Goal: Information Seeking & Learning: Learn about a topic

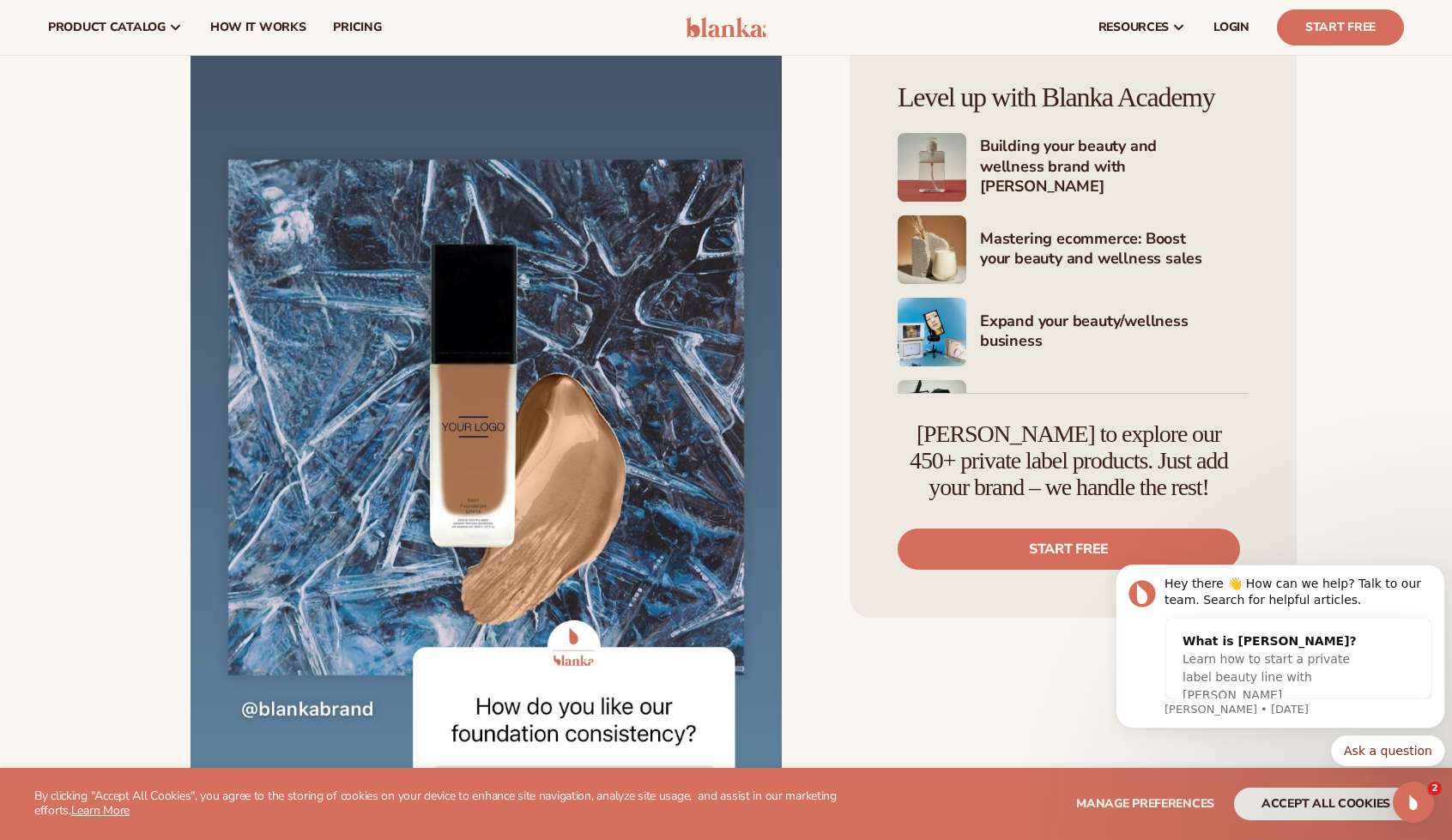
scroll to position [7805, 0]
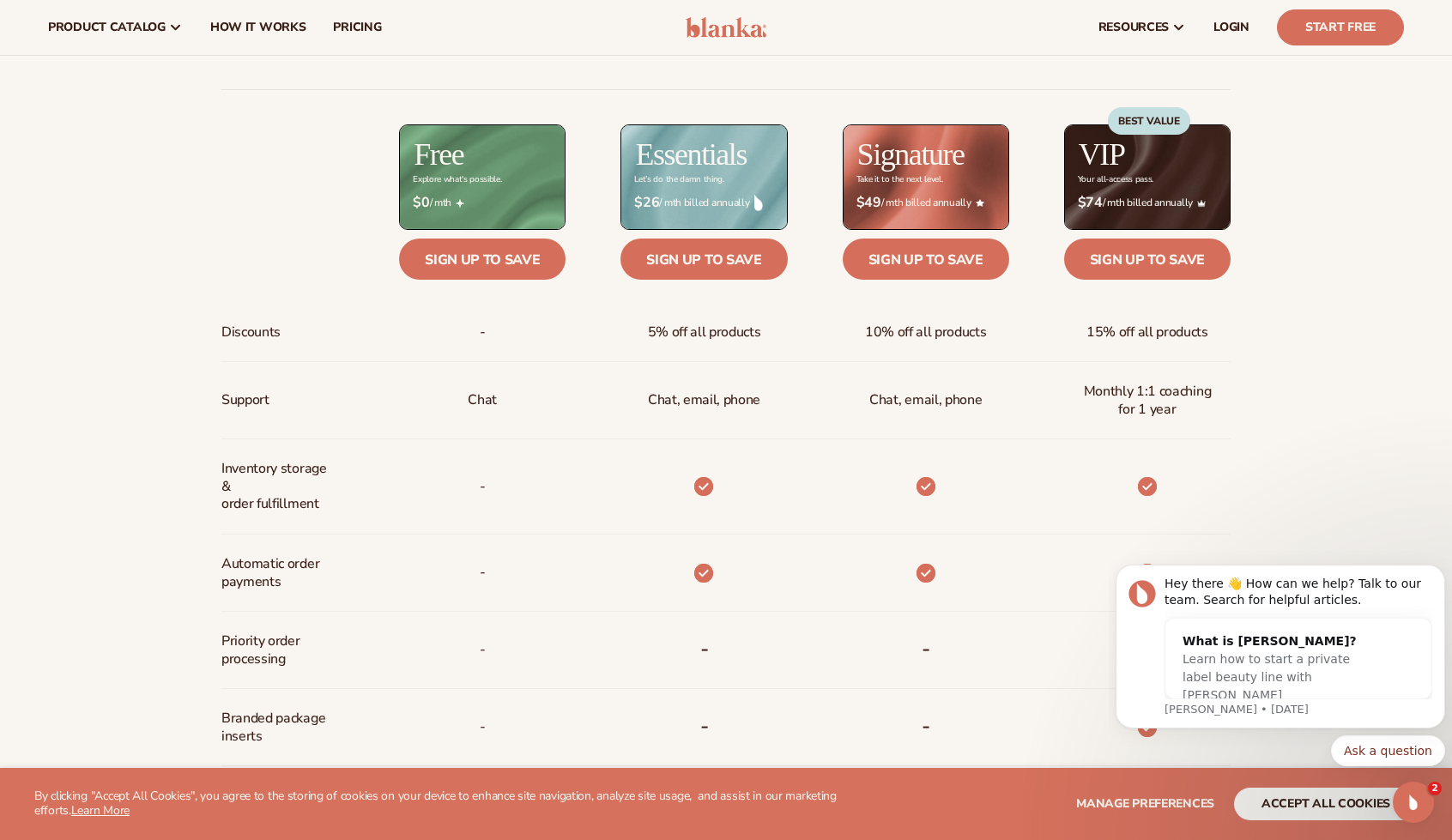
scroll to position [686, 0]
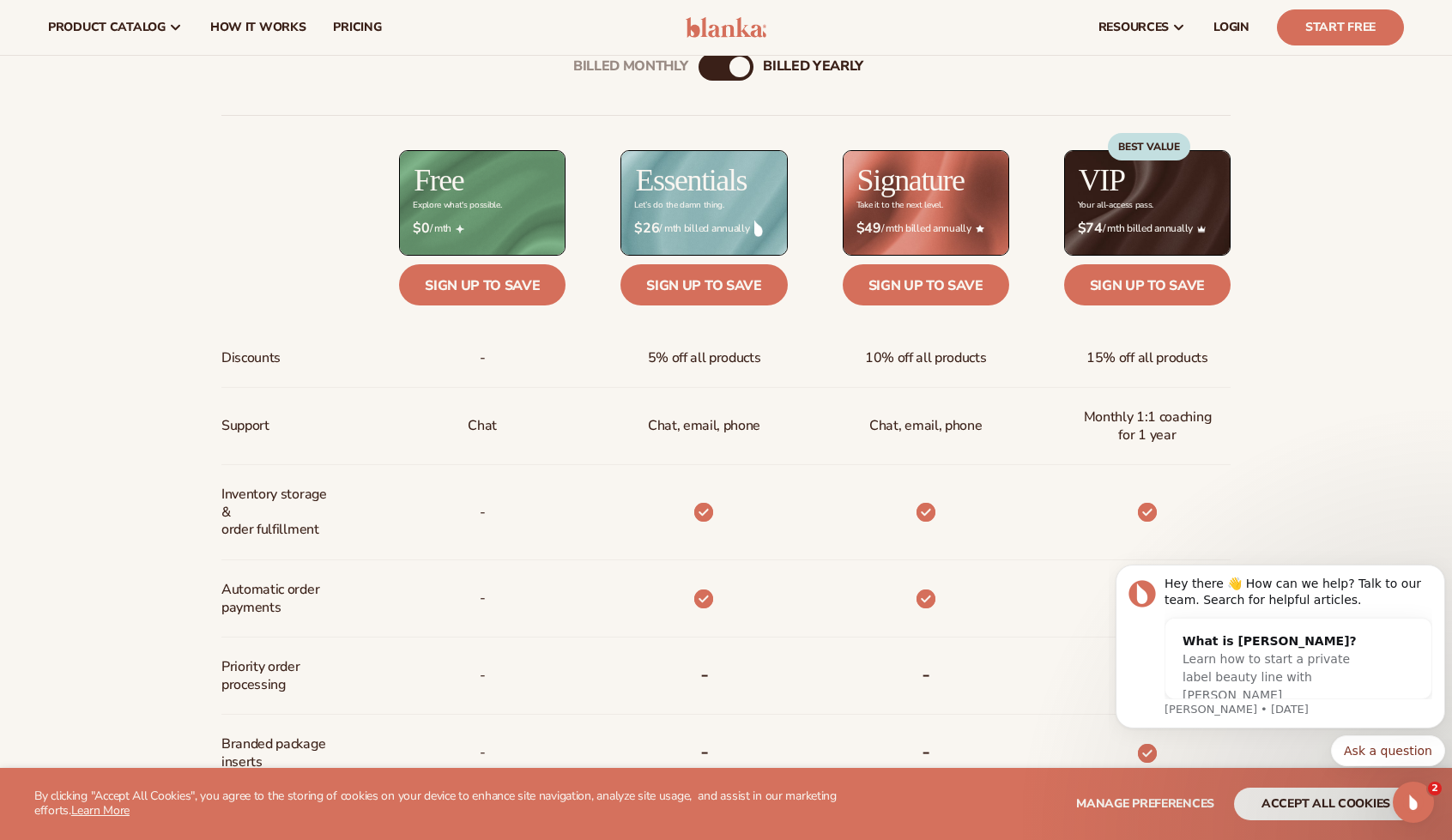
click at [709, 67] on div "Billed Monthly" at bounding box center [709, 67] width 21 height 21
click at [738, 63] on div "billed Yearly" at bounding box center [743, 67] width 21 height 21
click at [709, 72] on div "Billed Monthly" at bounding box center [709, 67] width 21 height 21
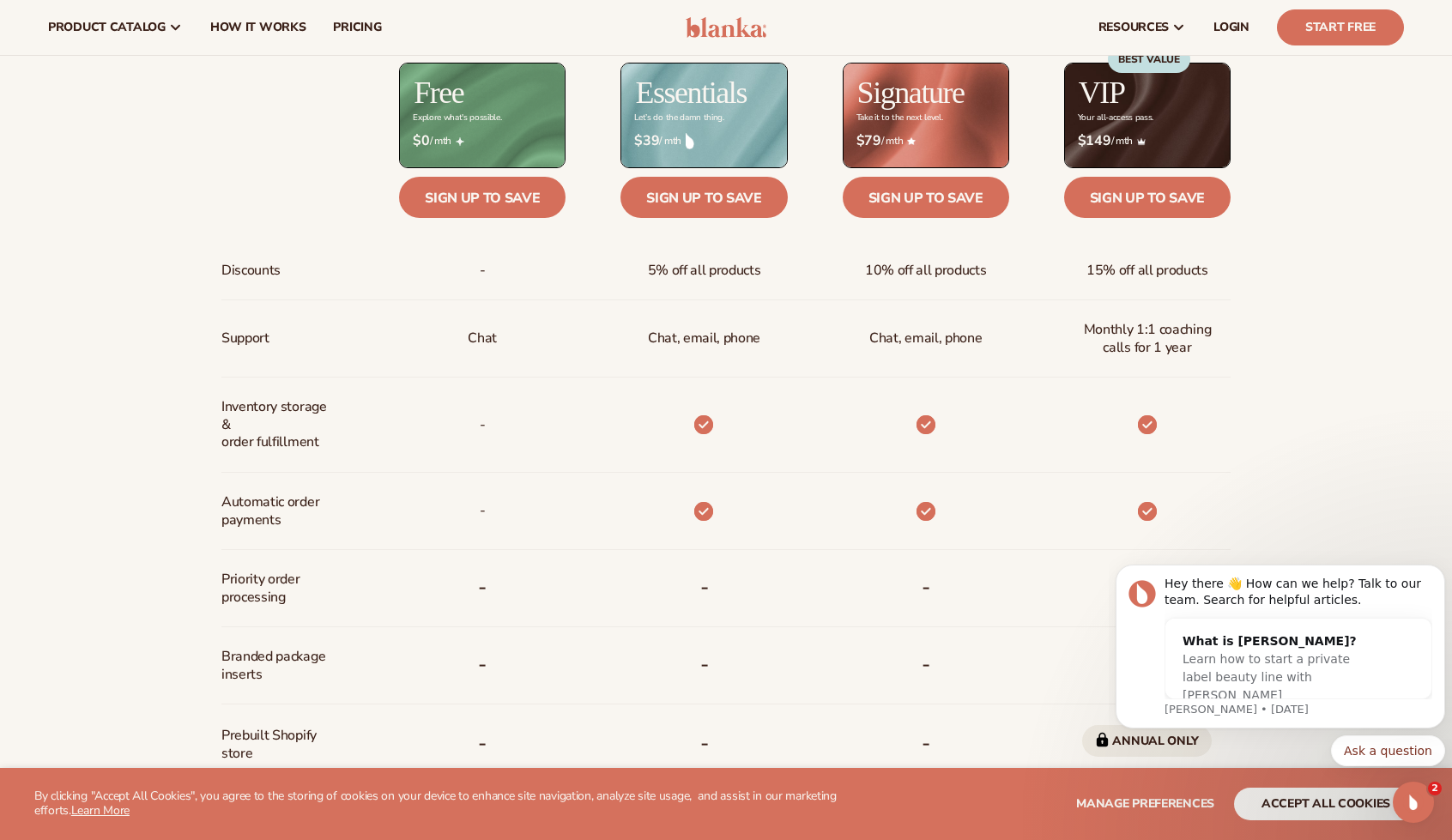
scroll to position [600, 0]
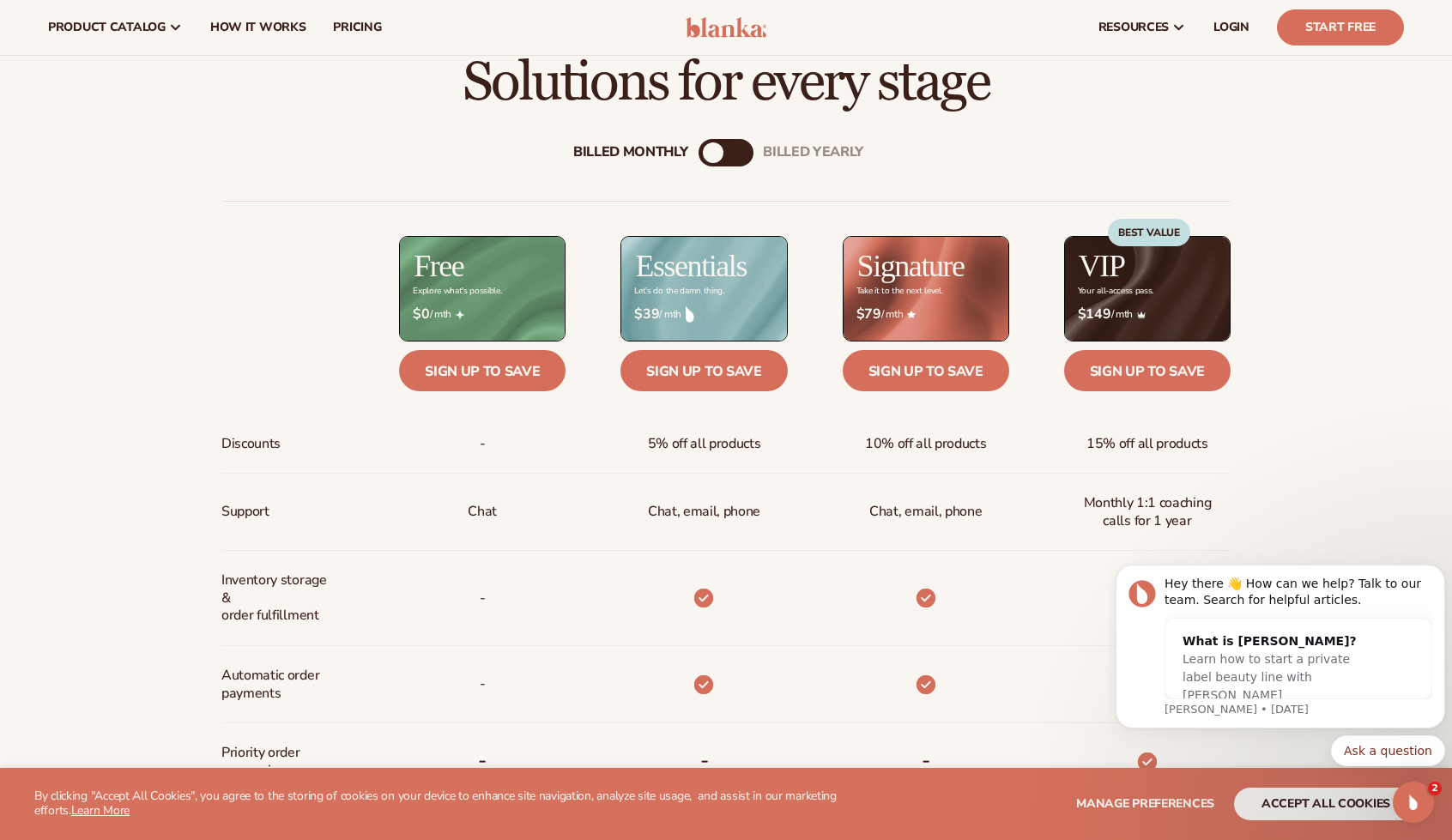
click at [746, 157] on div "billed Yearly" at bounding box center [743, 153] width 21 height 21
click at [720, 152] on div "Billed Monthly billed Yearly" at bounding box center [725, 152] width 55 height 27
click at [710, 155] on div "Billed Monthly" at bounding box center [709, 153] width 21 height 21
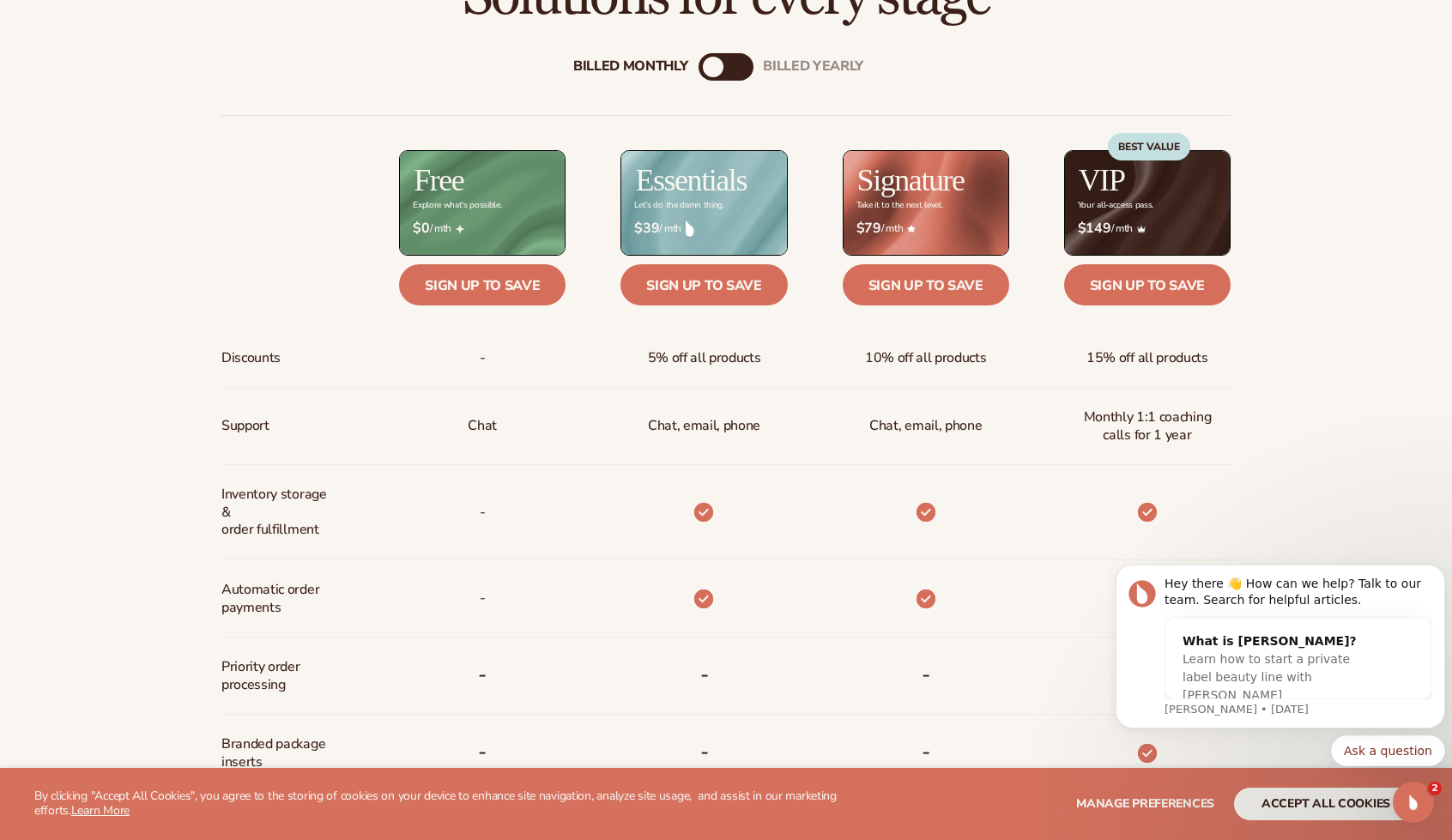
click at [737, 67] on div "billed Yearly" at bounding box center [743, 67] width 21 height 21
click at [702, 68] on div "Billed Monthly" at bounding box center [709, 67] width 21 height 21
click at [743, 59] on div "billed Yearly" at bounding box center [743, 67] width 21 height 21
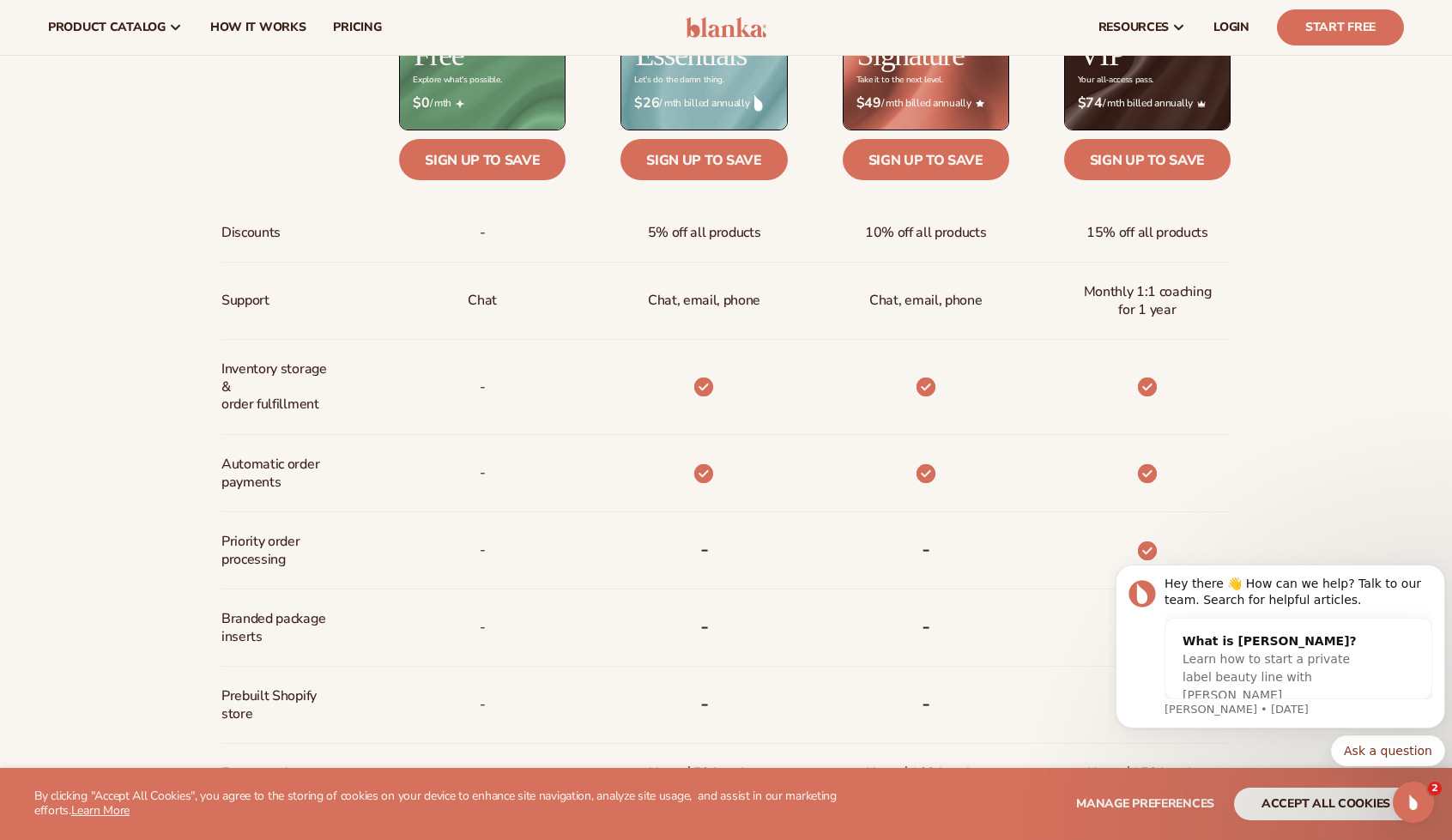
scroll to position [772, 0]
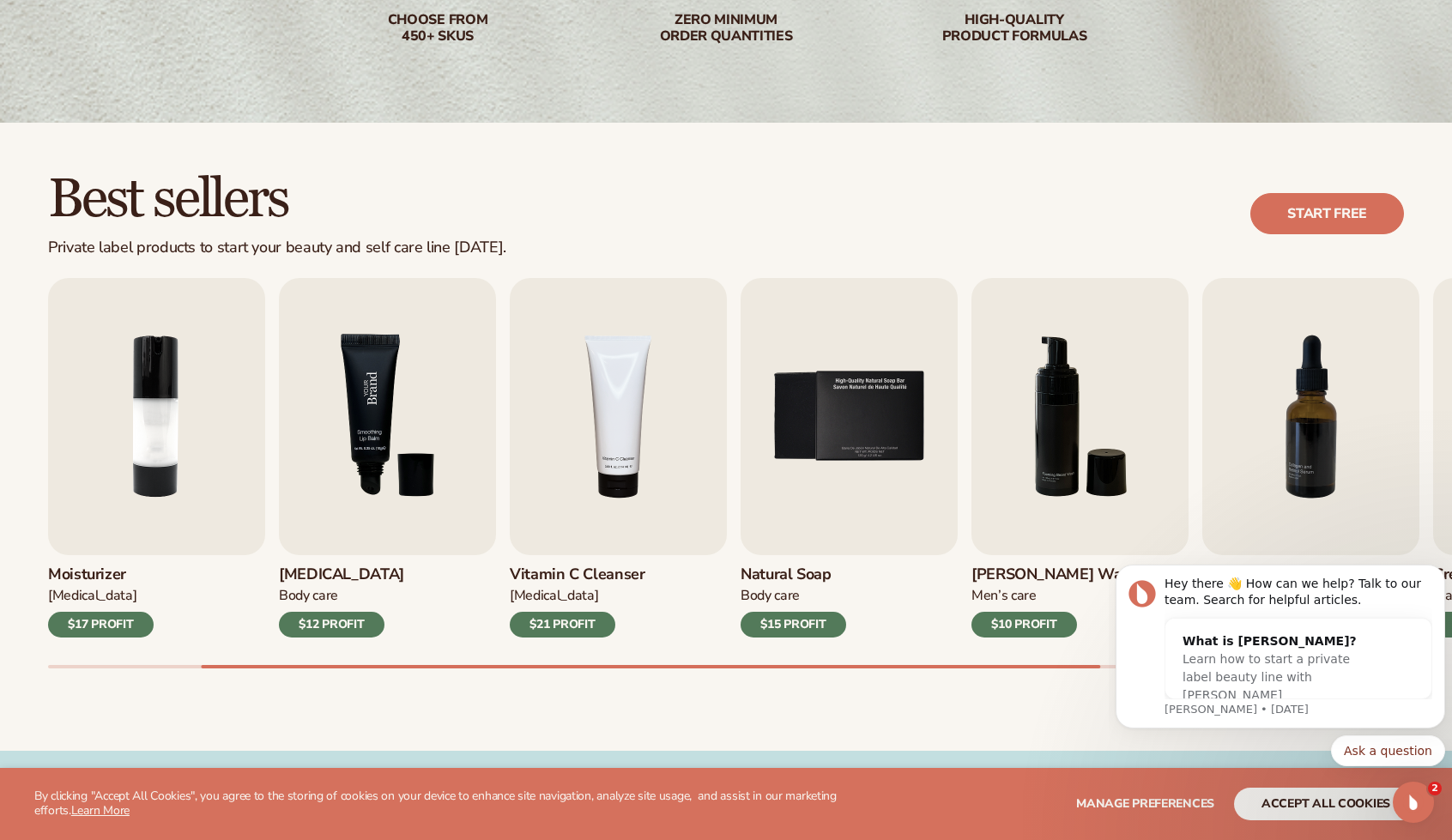
scroll to position [343, 0]
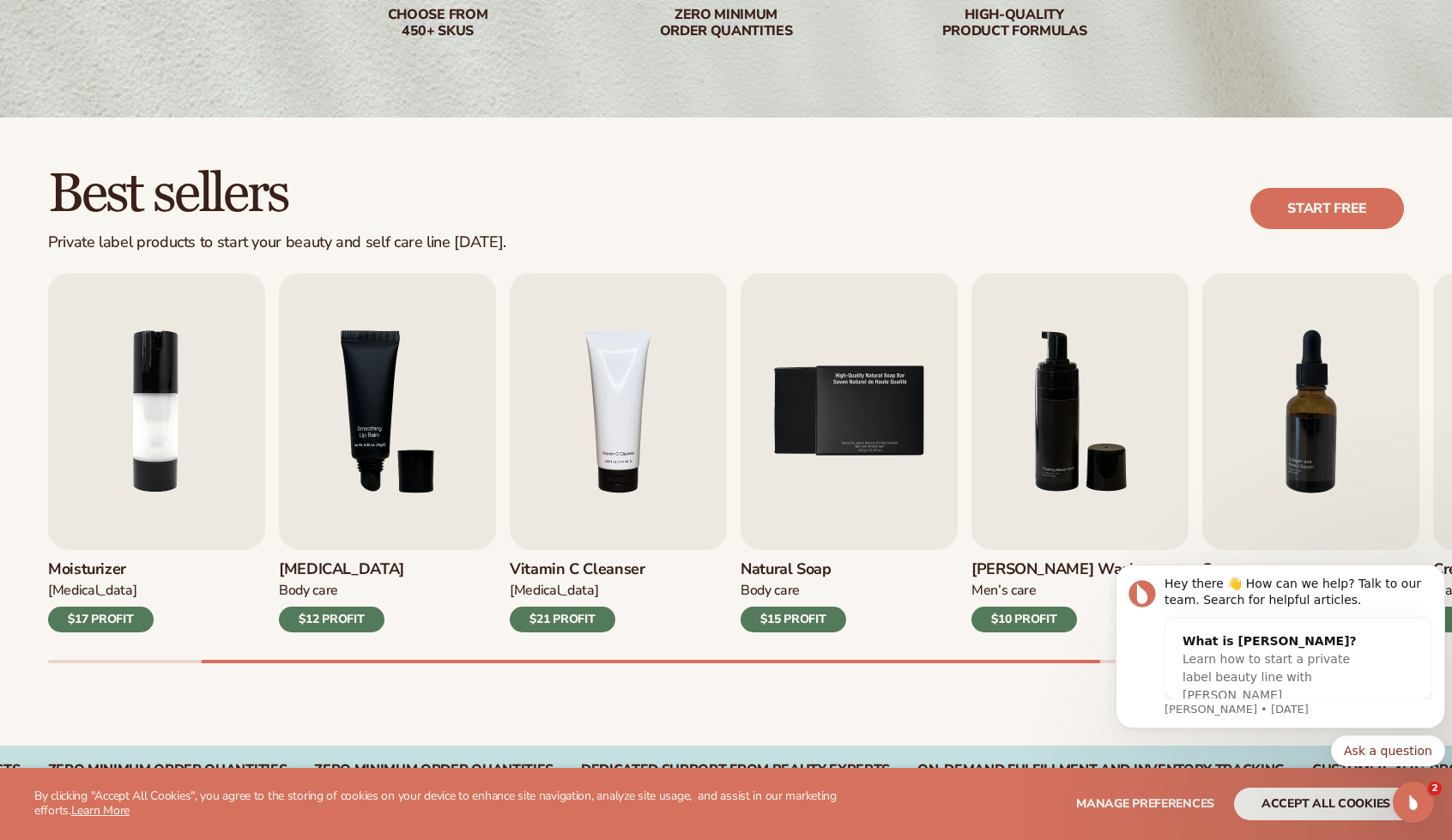
click at [61, 663] on div "Best sellers Private label products to start your beauty and self care line tod…" at bounding box center [726, 432] width 1452 height 628
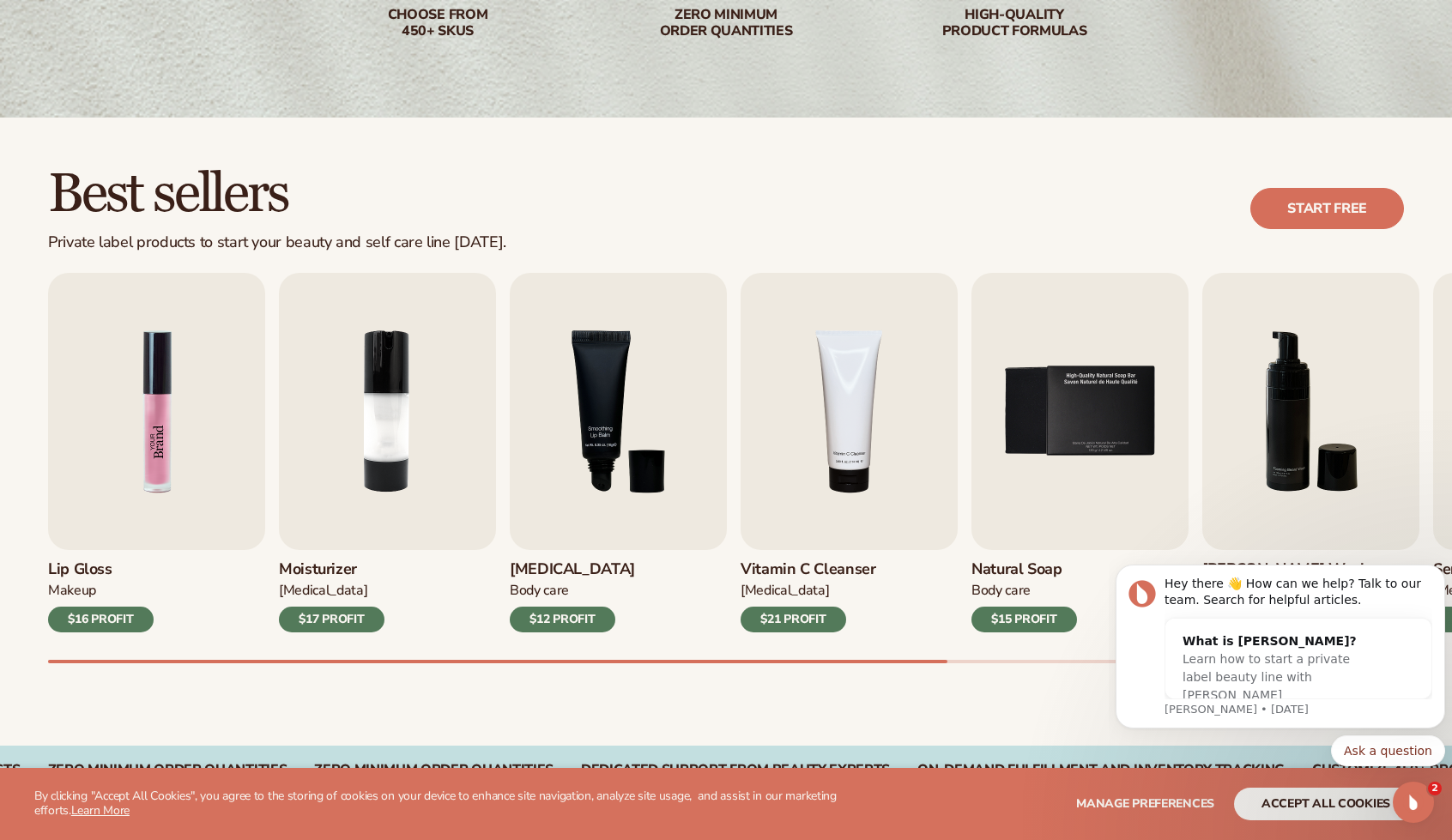
click at [175, 471] on img "1 / 9" at bounding box center [156, 412] width 217 height 277
click at [172, 418] on img "1 / 9" at bounding box center [156, 412] width 217 height 277
click at [164, 414] on img "1 / 9" at bounding box center [156, 412] width 217 height 277
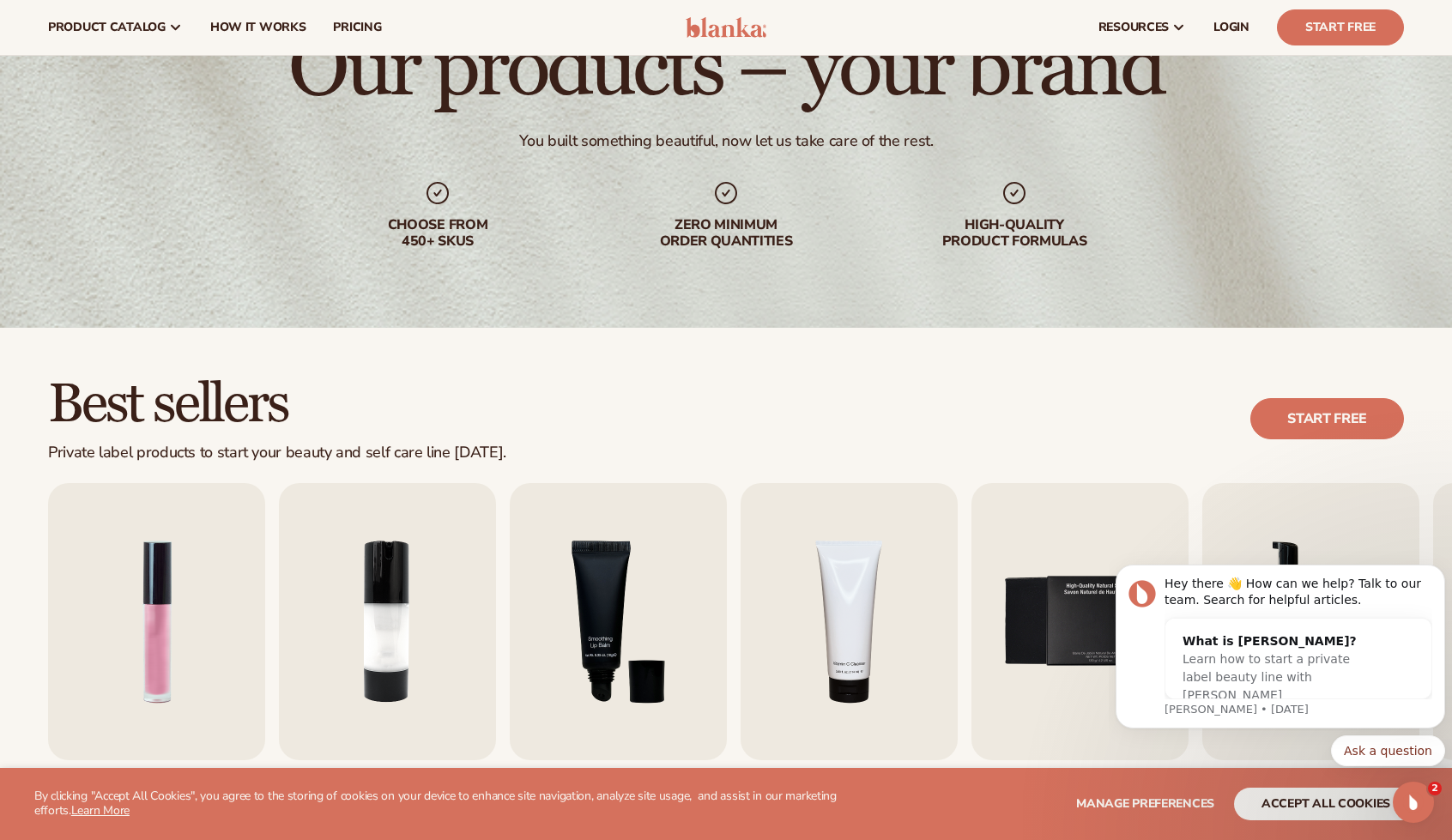
scroll to position [0, 0]
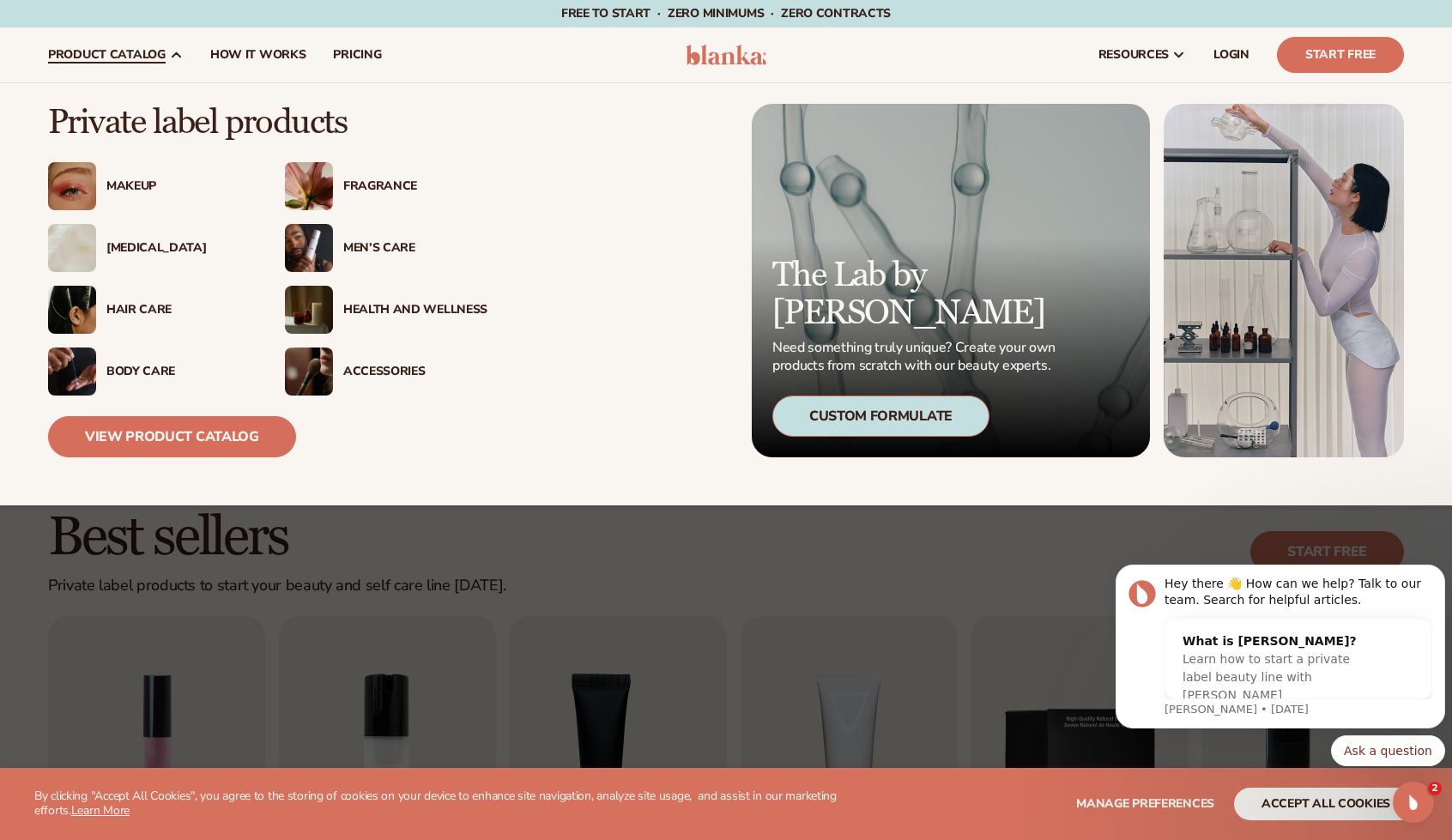
click at [144, 247] on div "[MEDICAL_DATA]" at bounding box center [178, 248] width 144 height 15
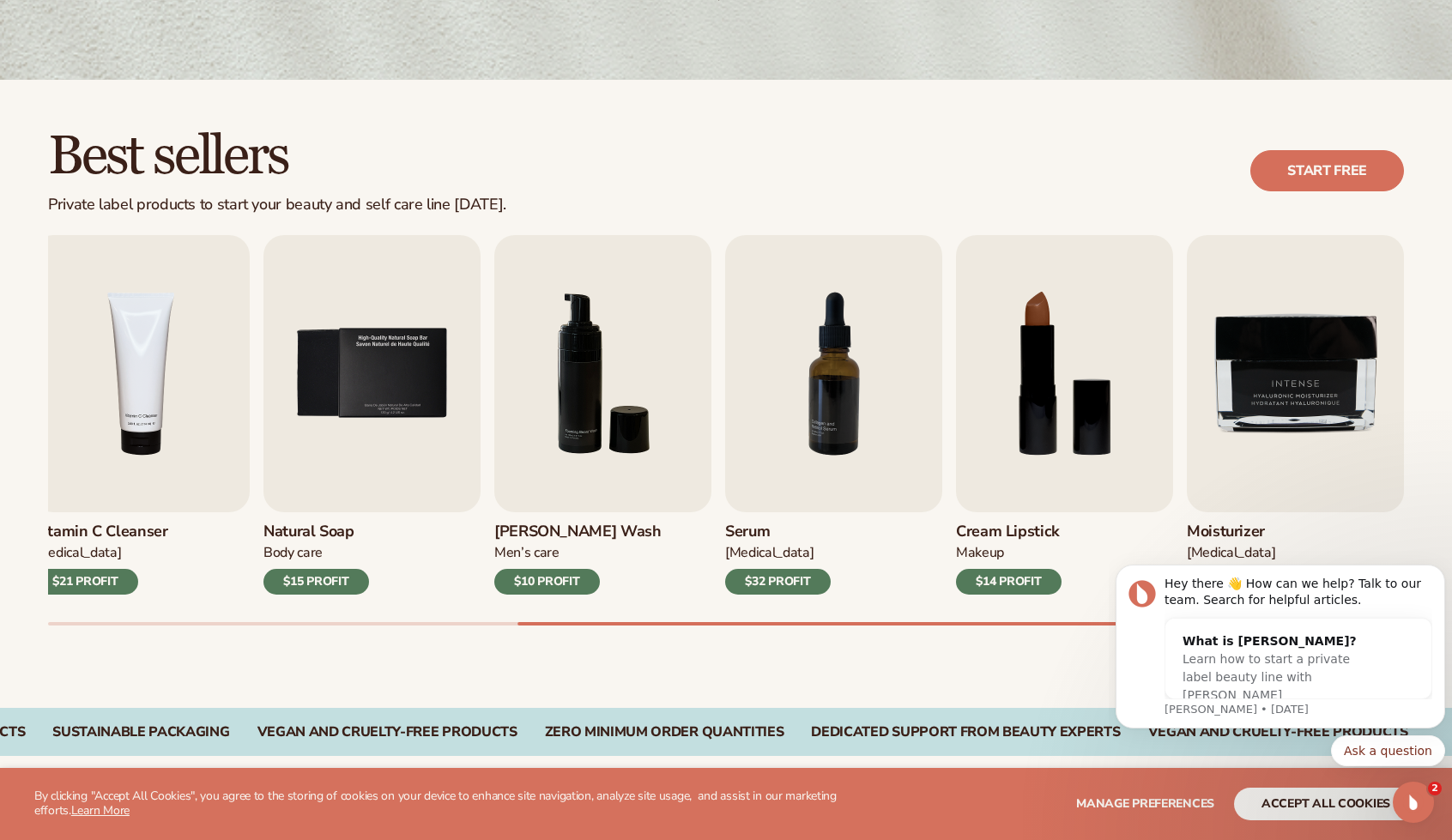
scroll to position [515, 0]
